Goal: Task Accomplishment & Management: Manage account settings

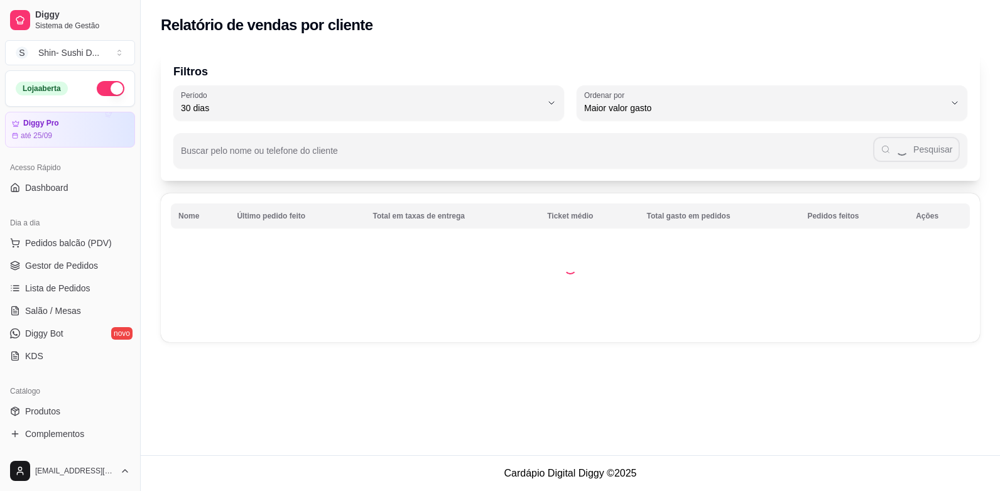
select select "30"
select select "HIGHEST_TOTAL_SPENT_WITH_ORDERS"
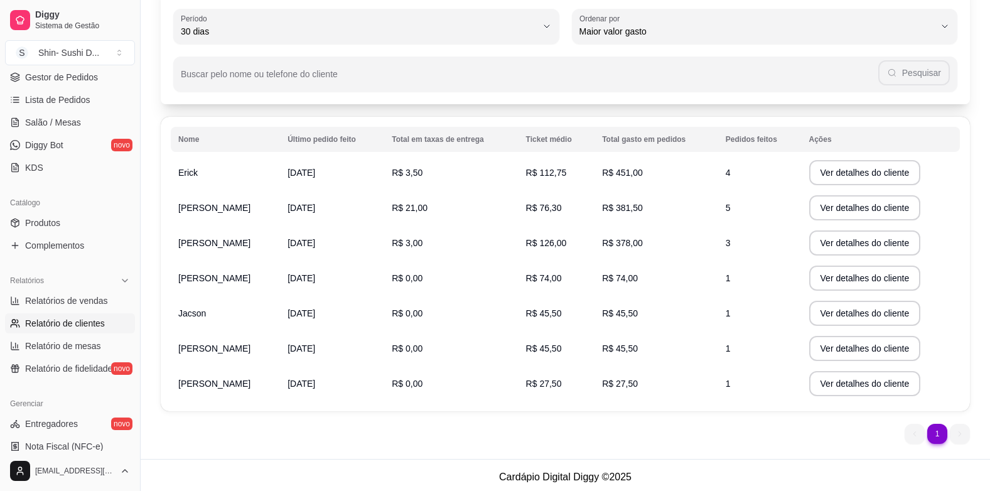
scroll to position [80, 0]
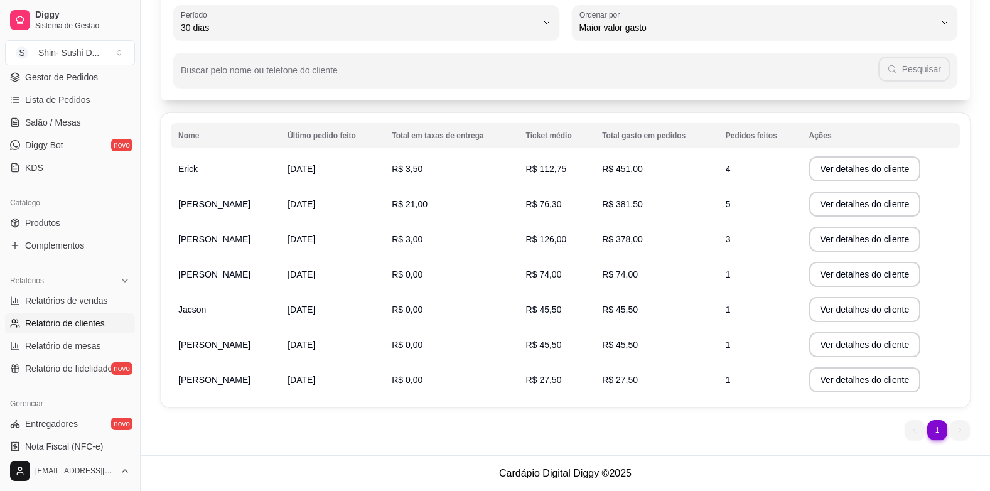
click at [914, 429] on ul "1 1" at bounding box center [937, 430] width 65 height 20
click at [956, 433] on ul "1 1" at bounding box center [937, 430] width 65 height 20
click at [941, 433] on li "1" at bounding box center [937, 429] width 19 height 19
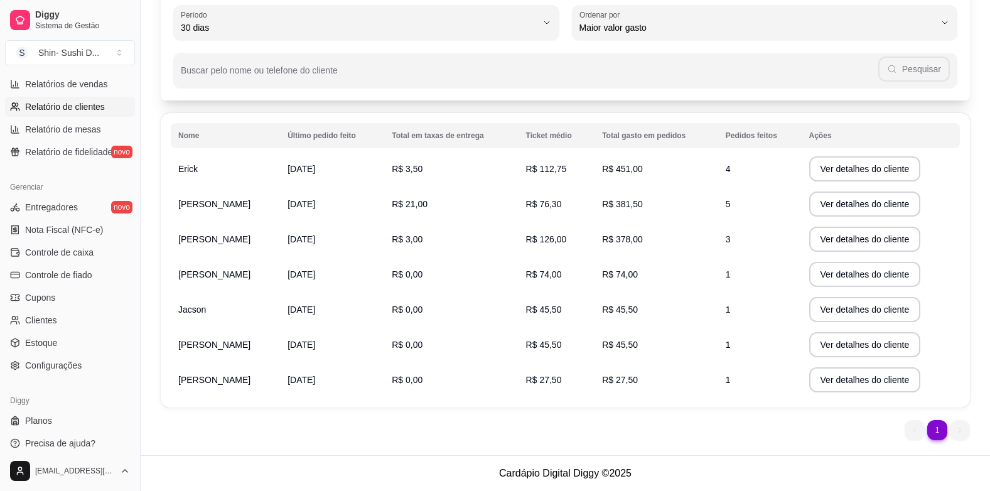
scroll to position [413, 0]
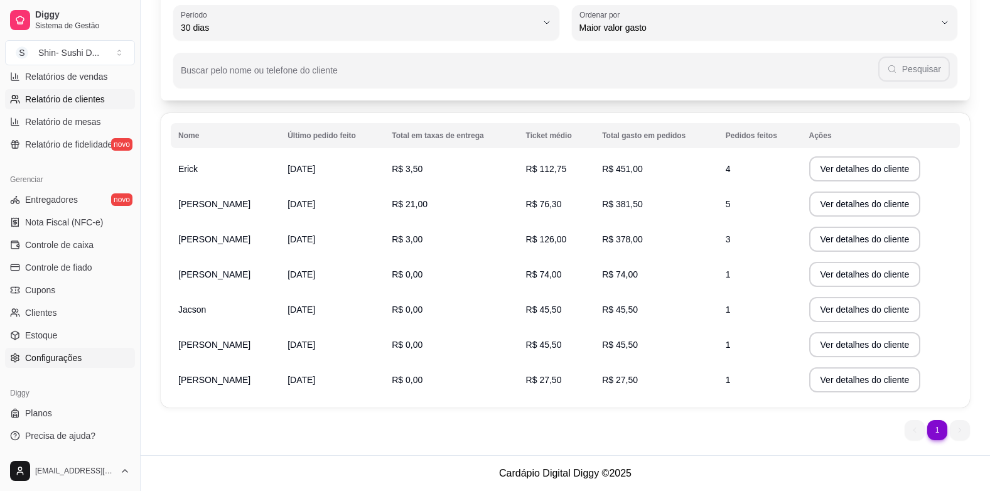
click at [46, 359] on span "Configurações" at bounding box center [53, 358] width 57 height 13
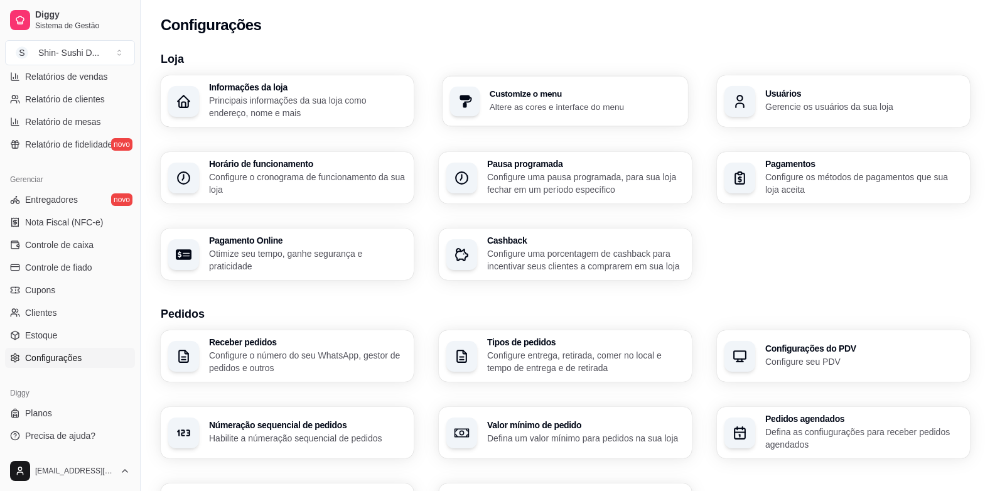
click at [533, 101] on p "Altere as cores e interface do menu" at bounding box center [586, 106] width 192 height 12
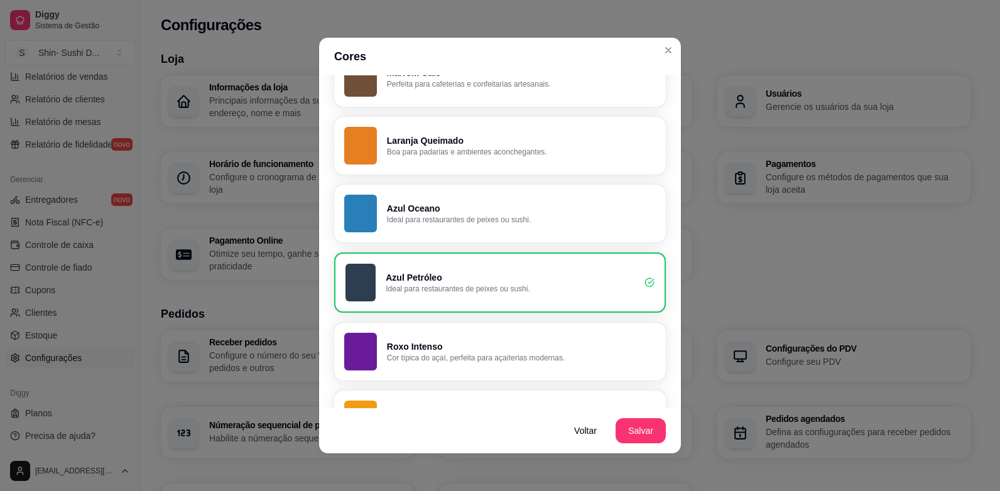
scroll to position [502, 0]
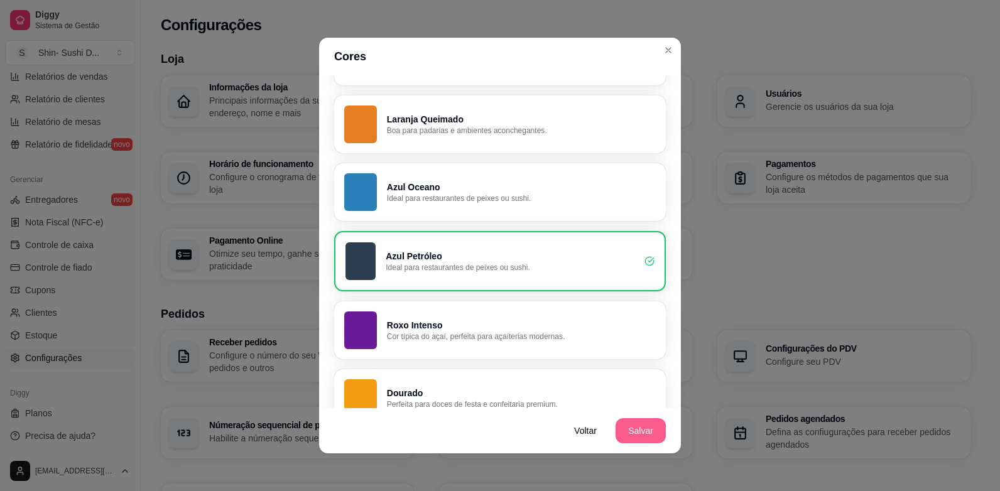
click at [636, 425] on button "Salvar" at bounding box center [640, 430] width 50 height 25
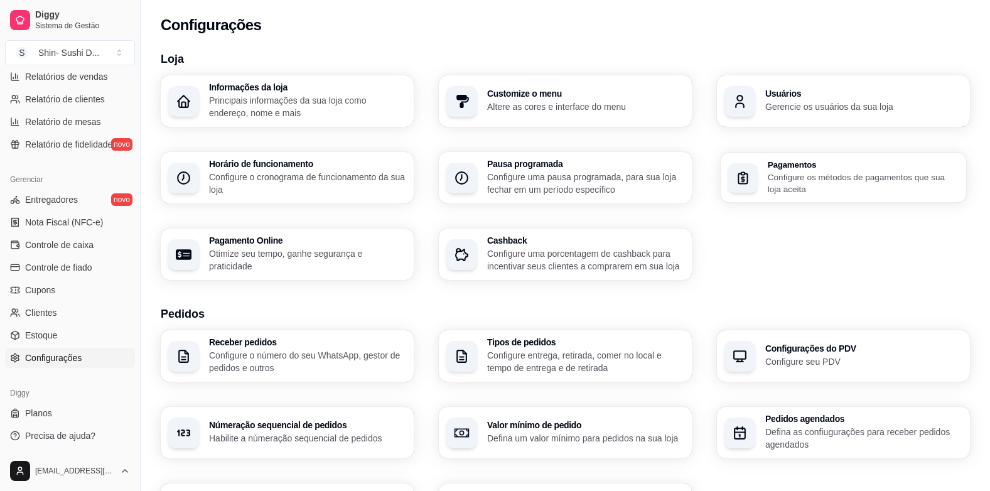
click at [816, 178] on p "Configure os métodos de pagamentos que sua loja aceita" at bounding box center [864, 183] width 192 height 24
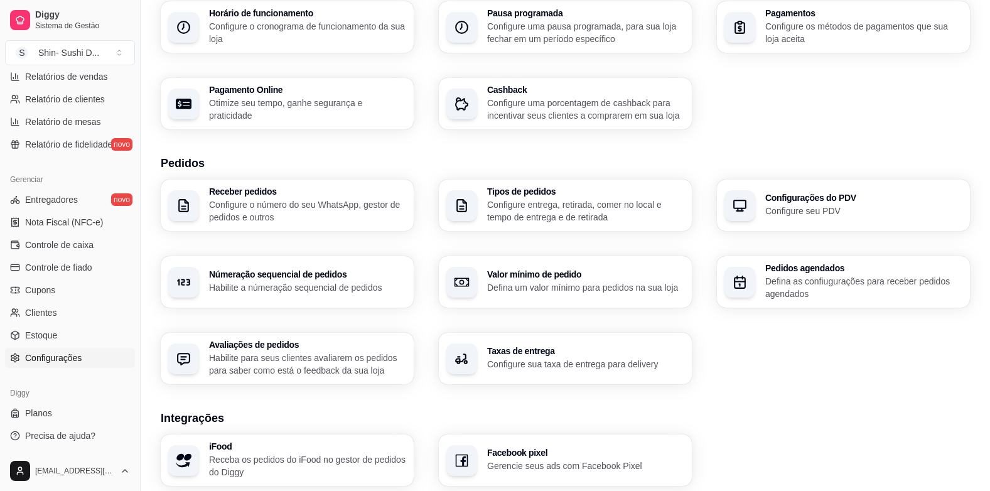
scroll to position [251, 0]
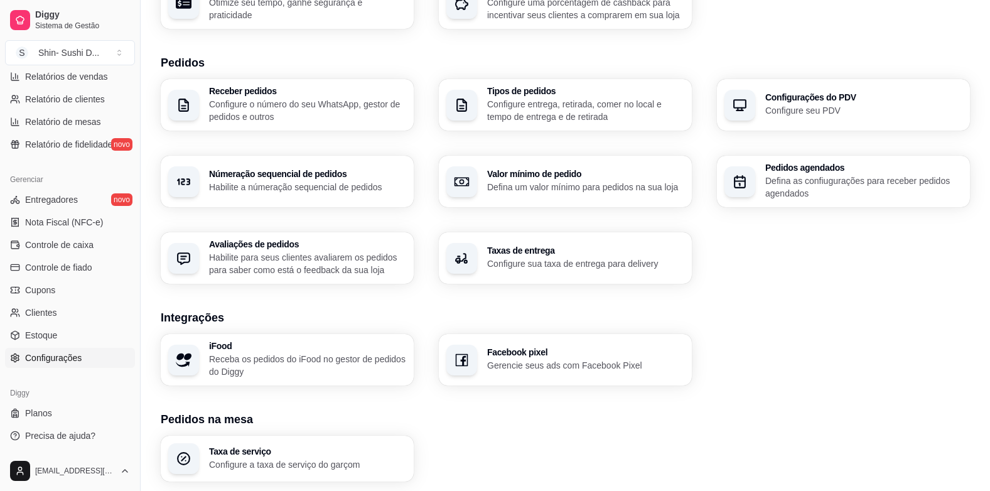
click at [264, 252] on p "Habilite para seus clientes avaliarem os pedidos para saber como está o feedbac…" at bounding box center [307, 263] width 197 height 25
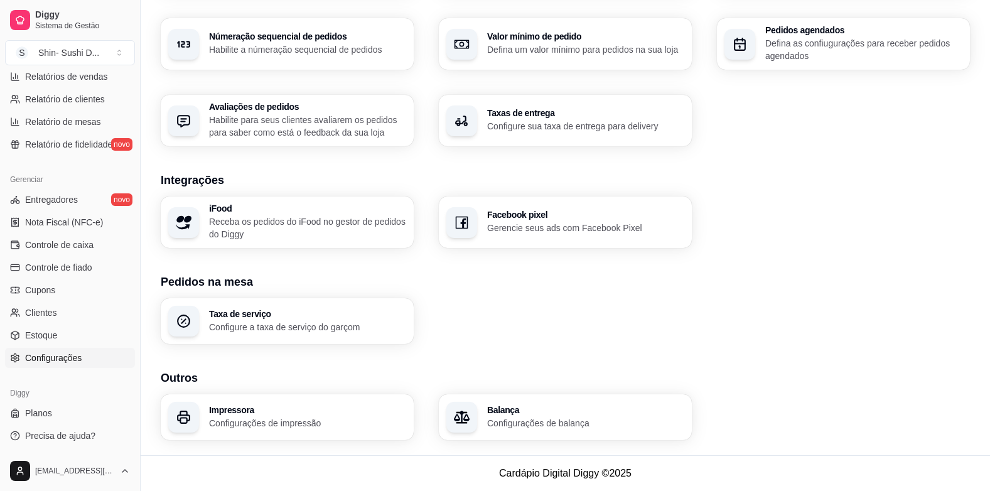
scroll to position [326, 0]
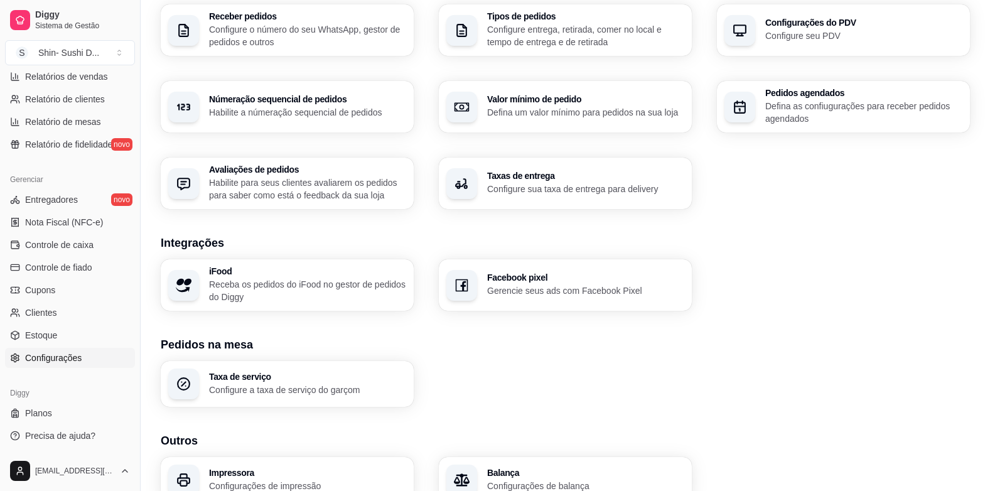
click at [531, 285] on p "Gerencie seus ads com Facebook Pixel" at bounding box center [585, 290] width 197 height 13
click at [546, 286] on p "Gerencie seus ads com Facebook Pixel" at bounding box center [586, 290] width 192 height 12
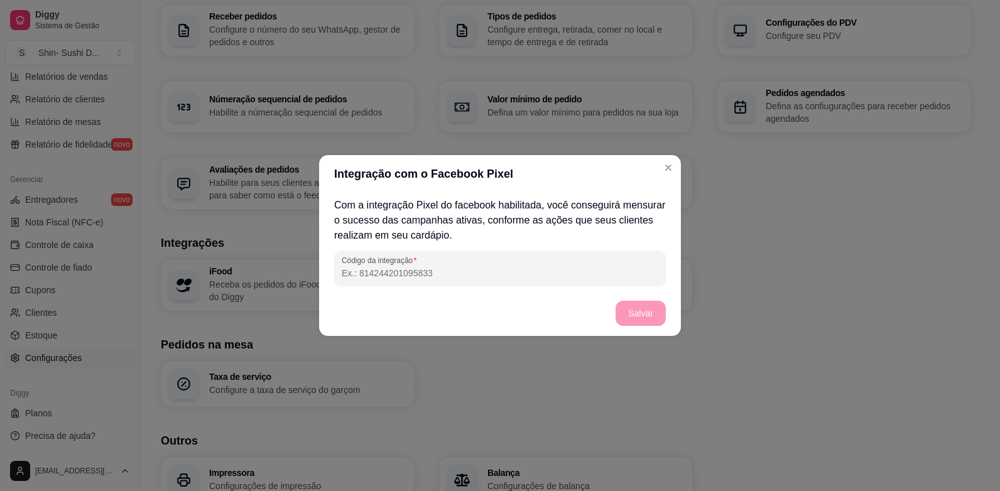
click at [466, 273] on input "Código da integração" at bounding box center [500, 273] width 317 height 13
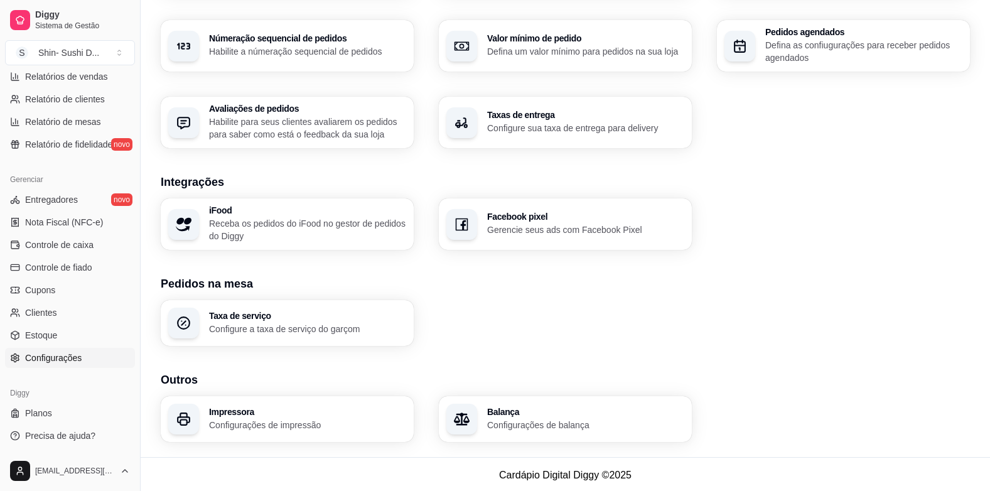
scroll to position [389, 0]
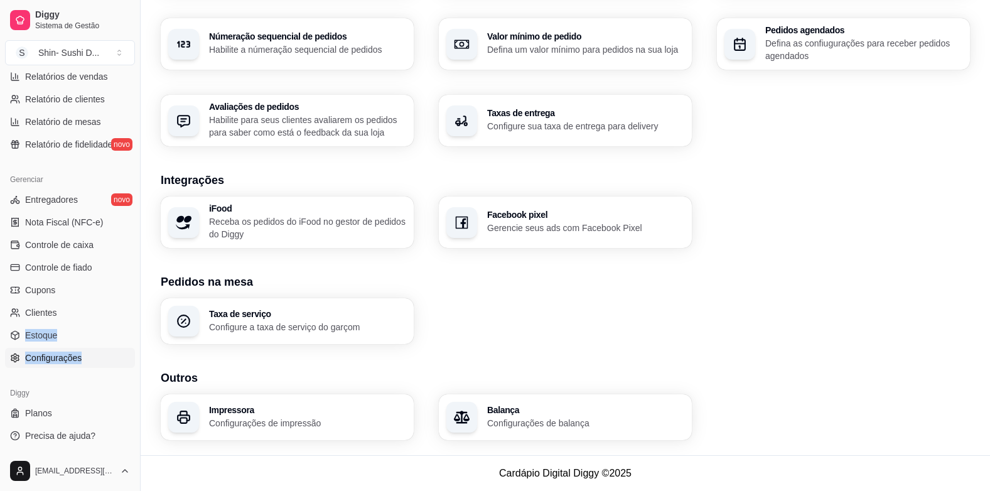
drag, startPoint x: 130, startPoint y: 323, endPoint x: 132, endPoint y: 358, distance: 34.6
click at [132, 358] on div "Loja aberta Diggy Pro até 25/09 Acesso Rápido Dashboard Dia a dia Pedidos balcã…" at bounding box center [70, 260] width 140 height 381
drag, startPoint x: 132, startPoint y: 358, endPoint x: 104, endPoint y: 330, distance: 40.0
click at [104, 330] on link "Estoque" at bounding box center [70, 335] width 130 height 20
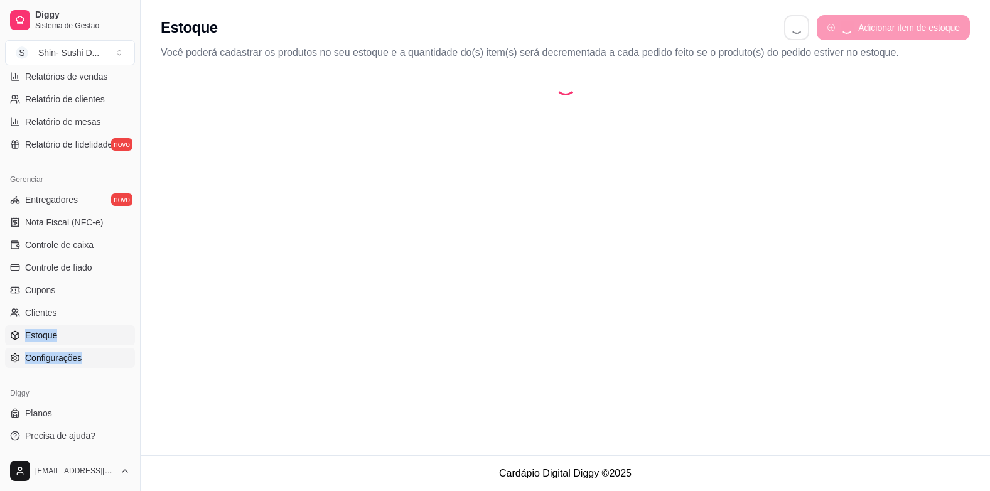
select select "QUANTITY_ORDER"
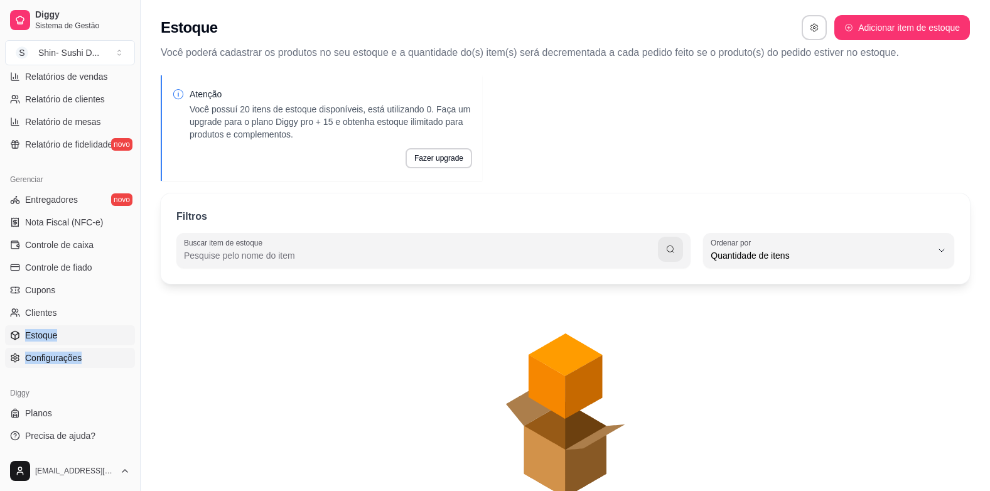
scroll to position [12, 0]
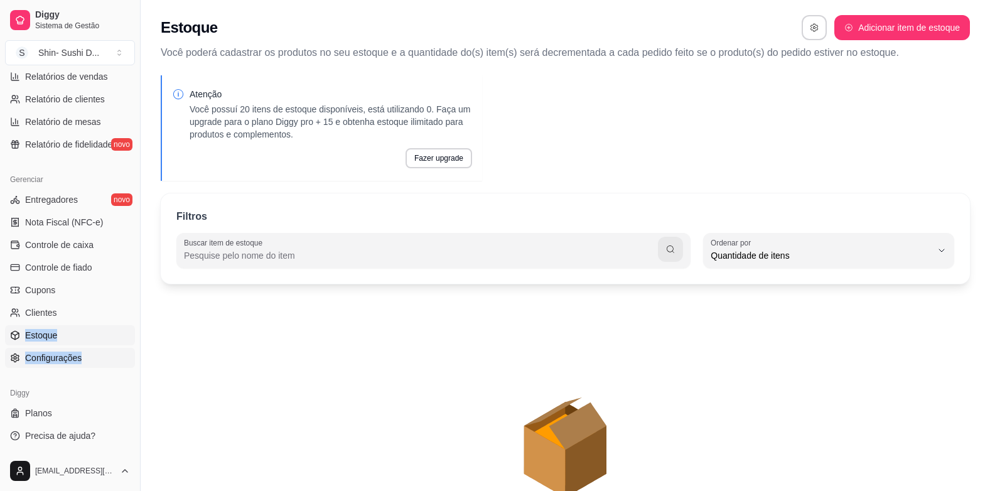
click at [67, 358] on span "Configurações" at bounding box center [53, 358] width 57 height 13
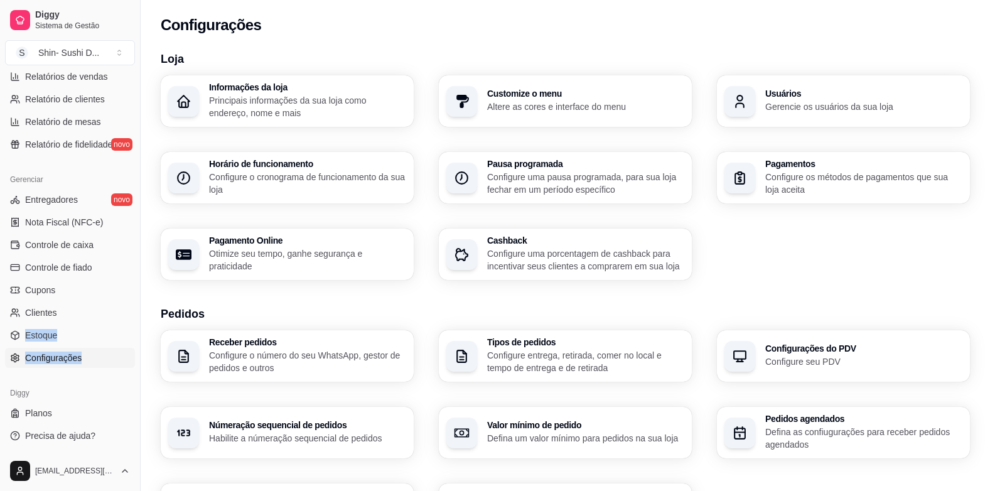
click at [67, 358] on span "Configurações" at bounding box center [53, 358] width 57 height 13
drag, startPoint x: 67, startPoint y: 354, endPoint x: 112, endPoint y: 391, distance: 58.5
click at [112, 391] on div "Diggy" at bounding box center [70, 393] width 130 height 20
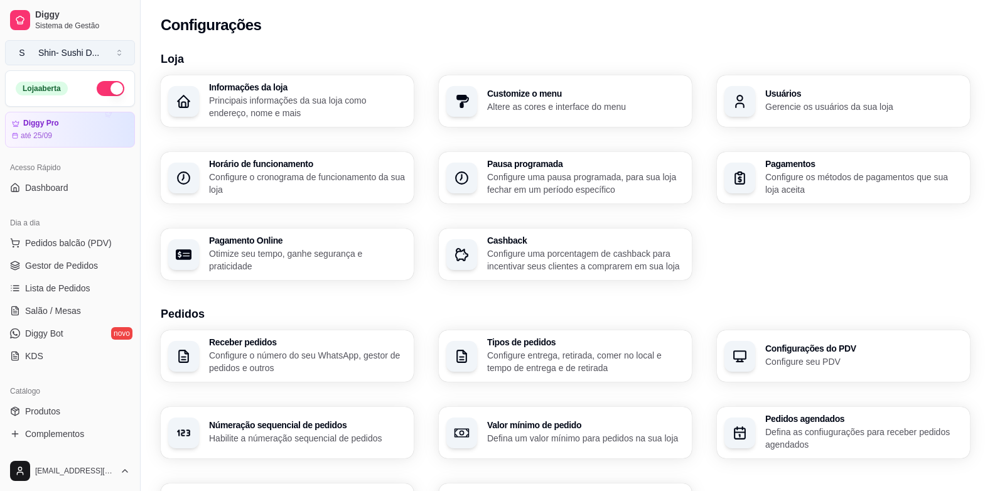
click at [119, 55] on button "S Shin- Sushi D ..." at bounding box center [70, 52] width 130 height 25
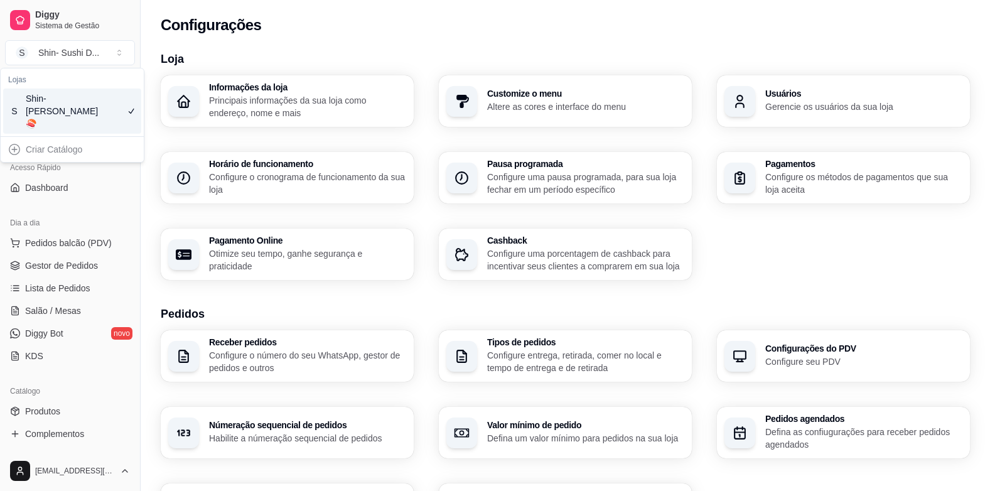
click at [95, 176] on div "Acesso Rápido" at bounding box center [70, 168] width 130 height 20
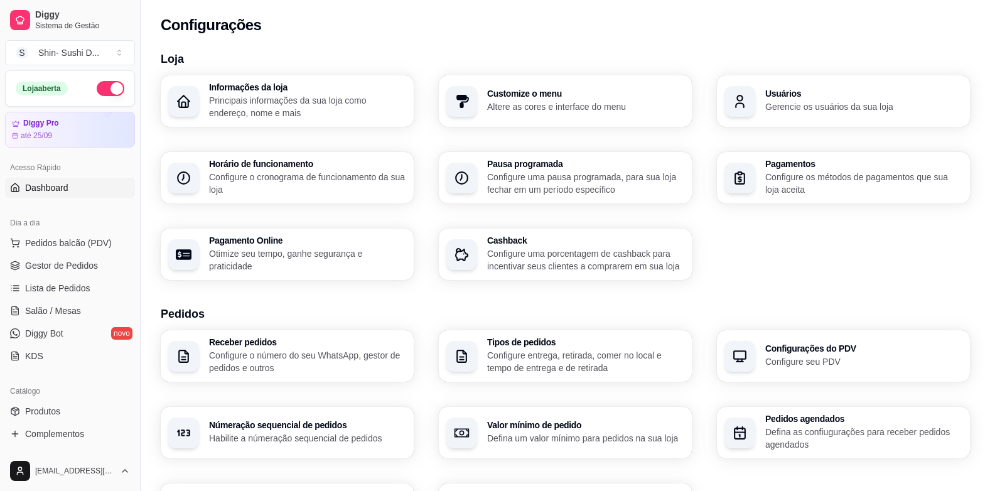
click at [44, 186] on span "Dashboard" at bounding box center [46, 187] width 43 height 13
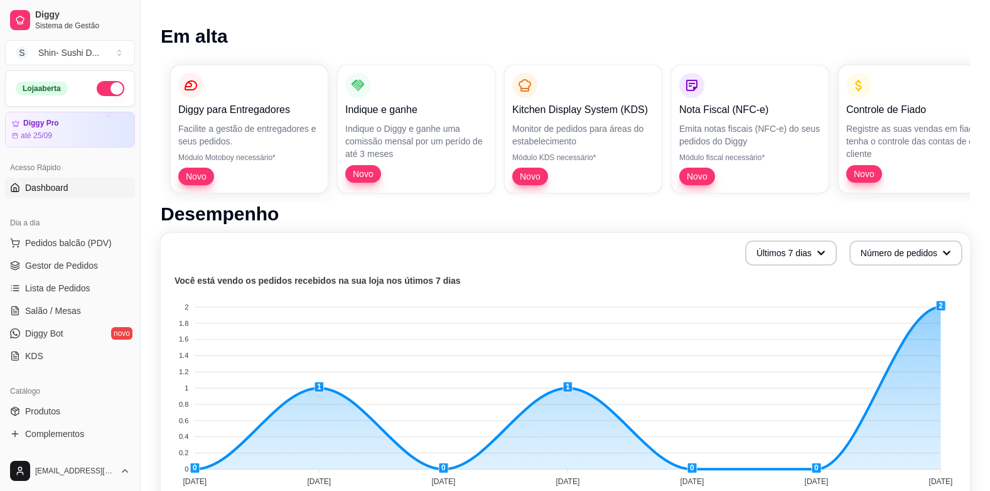
scroll to position [63, 0]
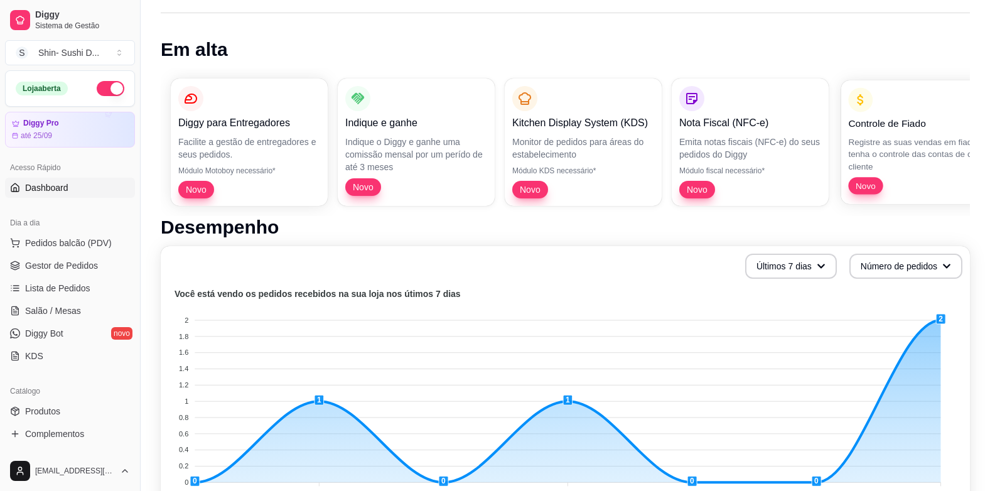
click at [865, 188] on span "Novo" at bounding box center [866, 186] width 30 height 12
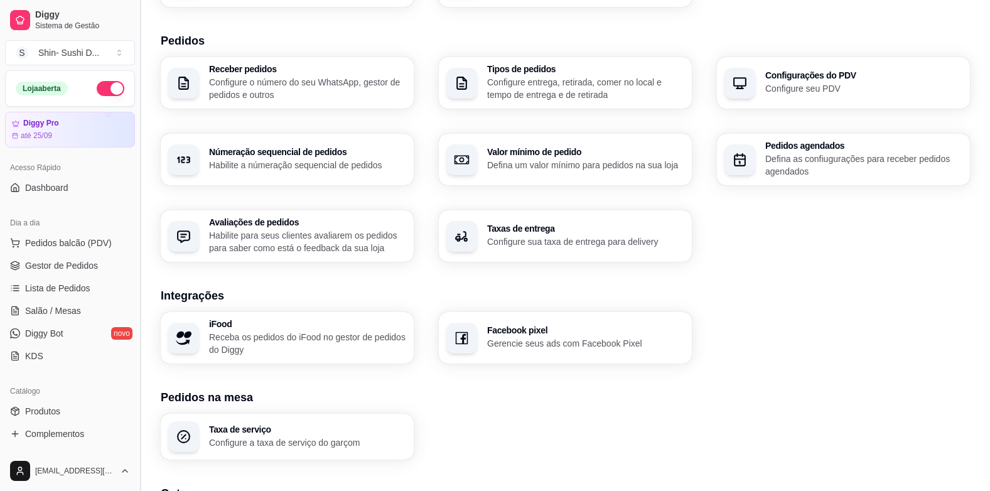
scroll to position [263, 0]
